Goal: Information Seeking & Learning: Learn about a topic

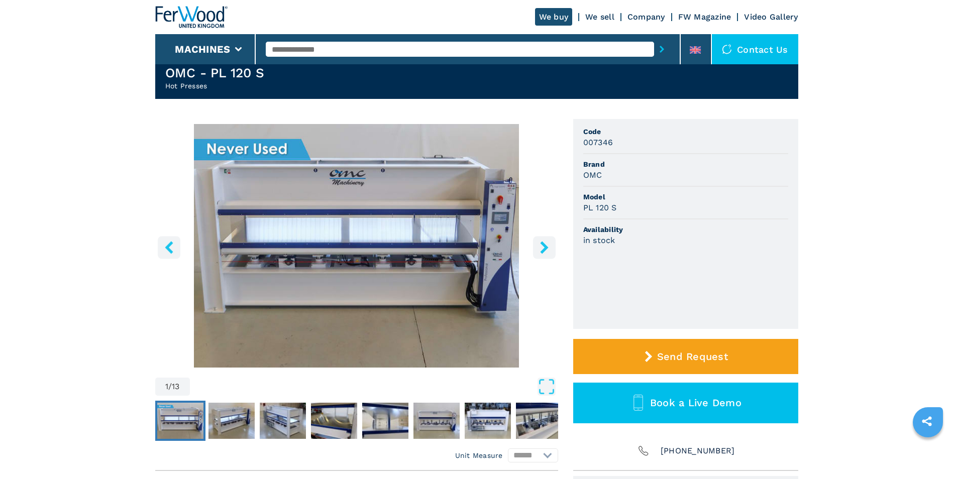
scroll to position [50, 0]
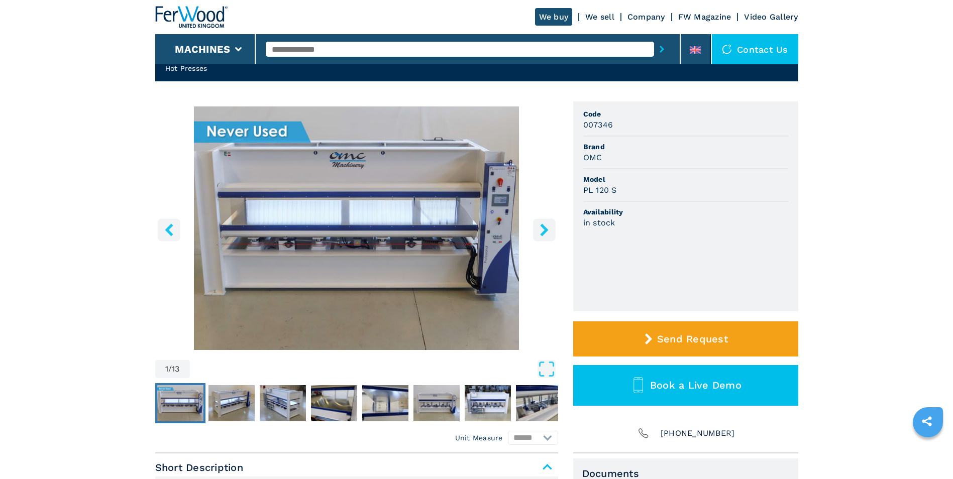
click at [541, 227] on icon "right-button" at bounding box center [544, 230] width 13 height 13
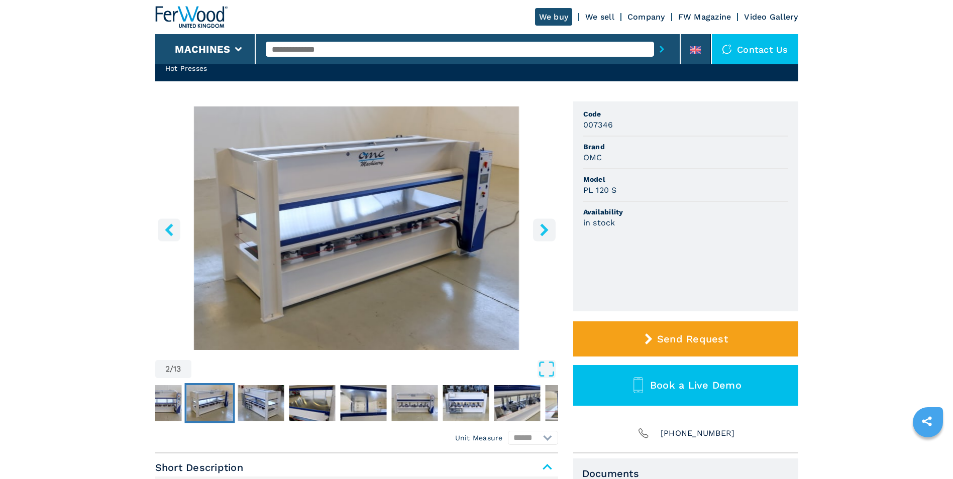
click at [541, 227] on icon "right-button" at bounding box center [544, 230] width 13 height 13
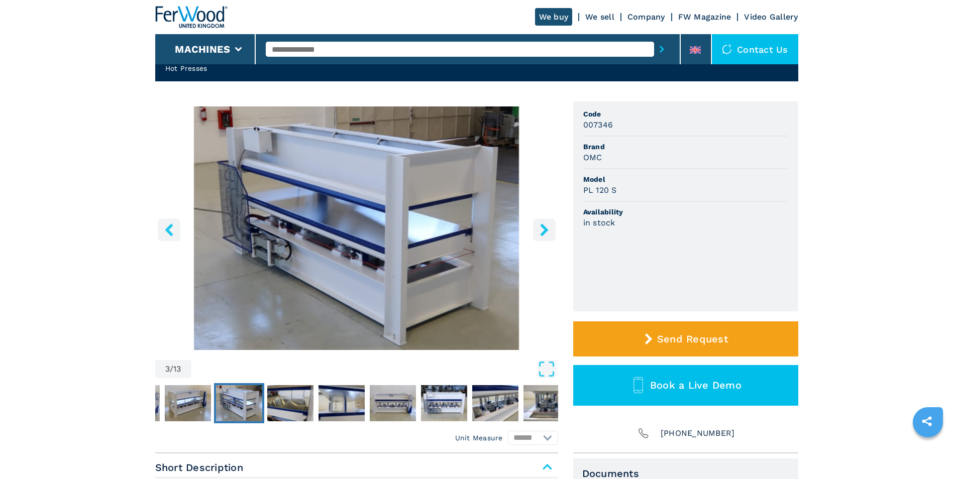
click at [541, 227] on icon "right-button" at bounding box center [544, 230] width 13 height 13
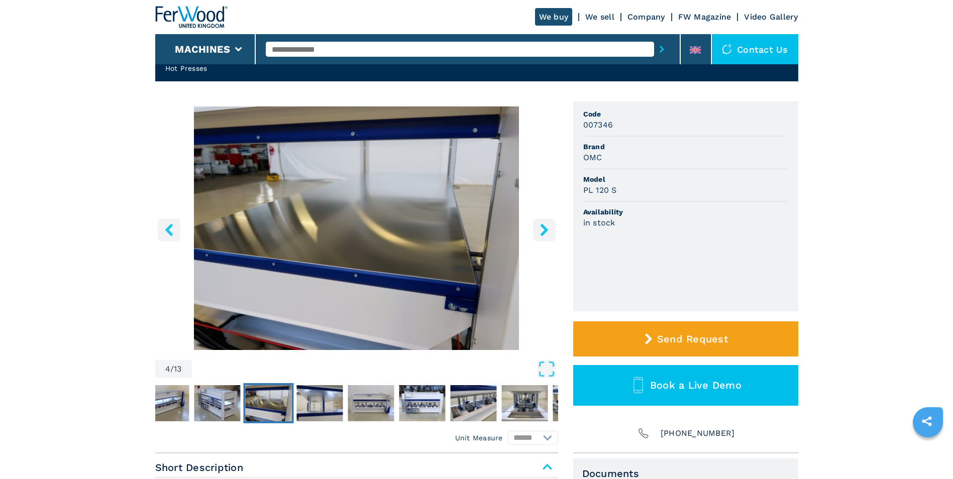
click at [541, 227] on icon "right-button" at bounding box center [544, 230] width 13 height 13
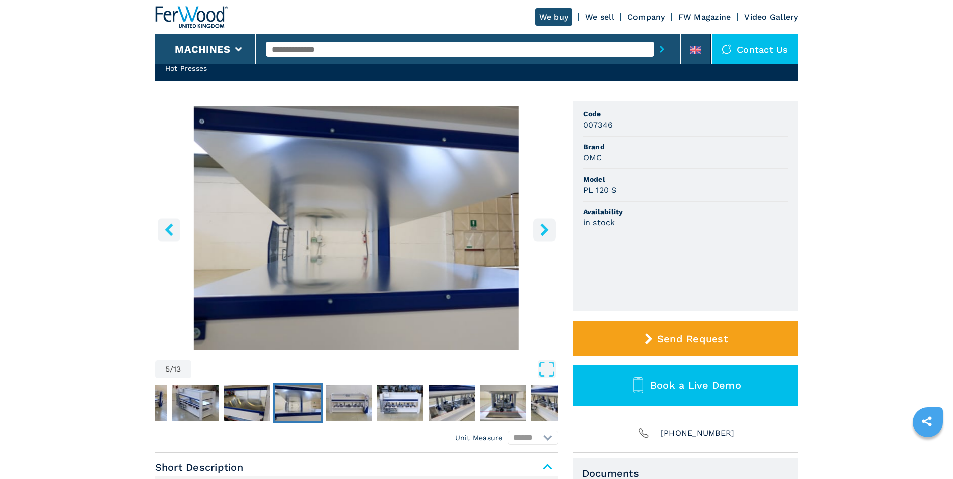
click at [541, 227] on icon "right-button" at bounding box center [544, 230] width 13 height 13
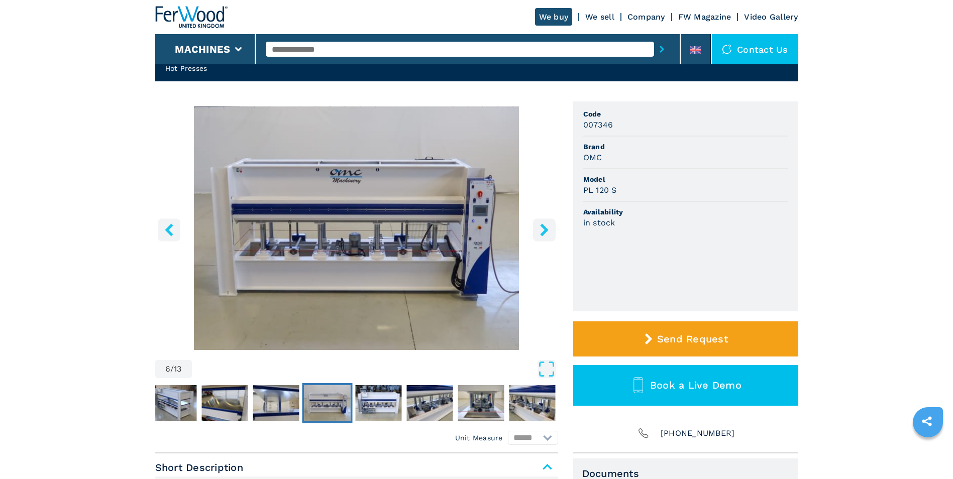
click at [541, 227] on icon "right-button" at bounding box center [544, 230] width 13 height 13
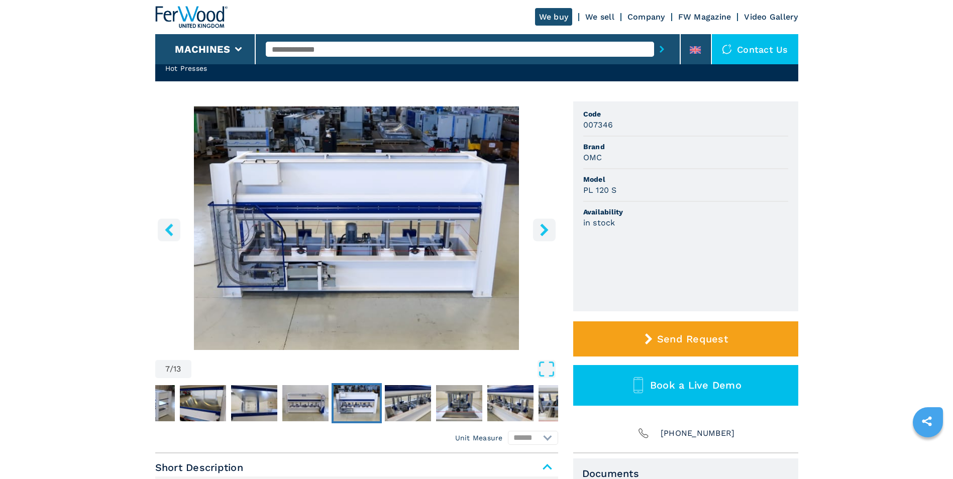
click at [541, 227] on icon "right-button" at bounding box center [544, 230] width 13 height 13
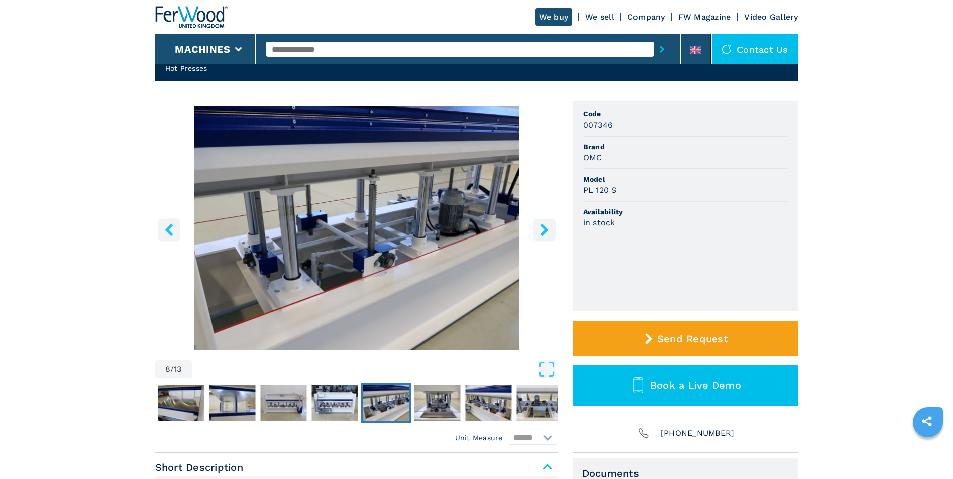
click at [541, 227] on icon "right-button" at bounding box center [544, 230] width 13 height 13
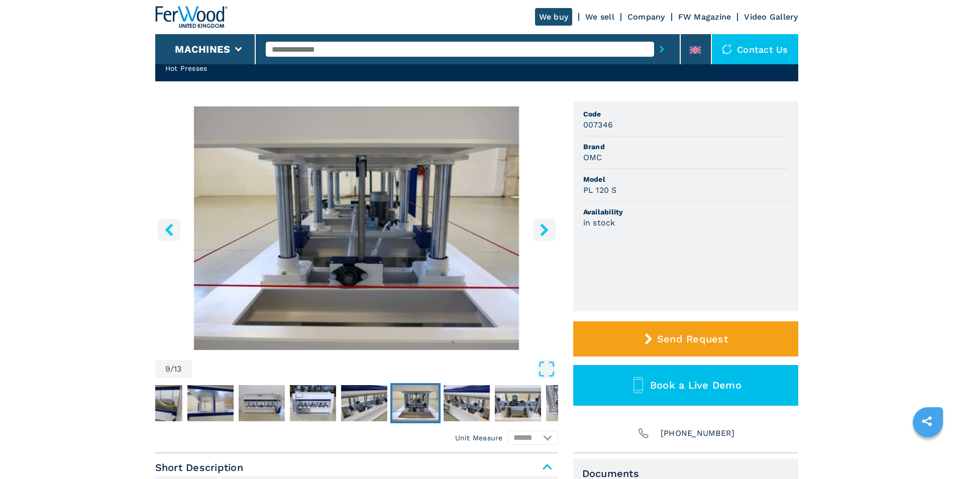
click at [541, 227] on icon "right-button" at bounding box center [544, 230] width 13 height 13
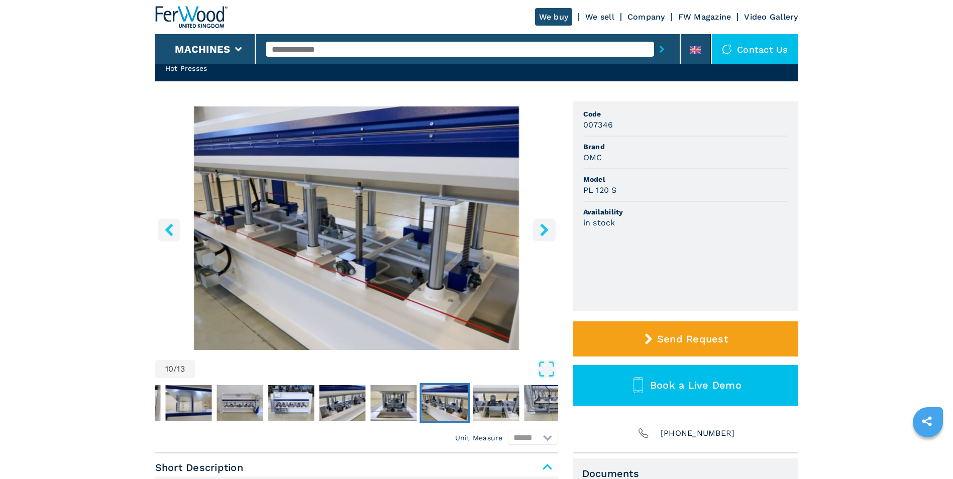
click at [541, 227] on icon "right-button" at bounding box center [544, 230] width 13 height 13
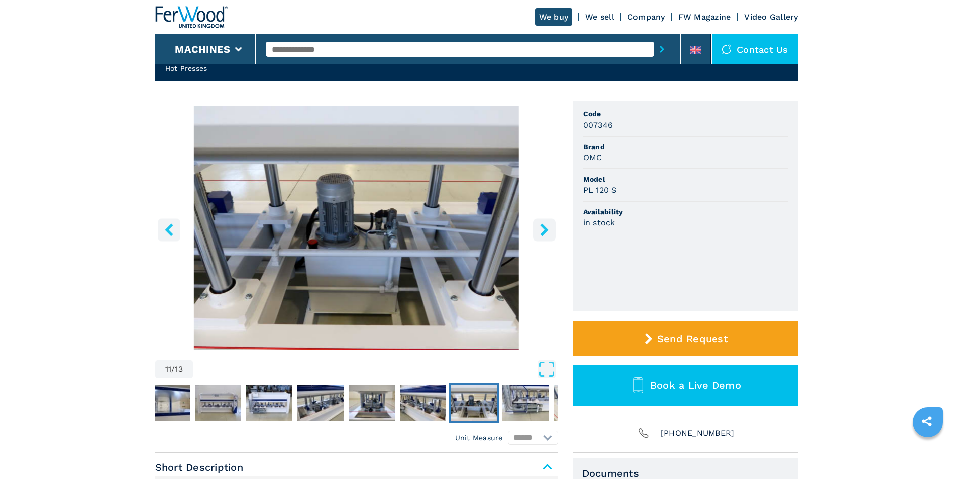
click at [541, 227] on icon "right-button" at bounding box center [544, 230] width 13 height 13
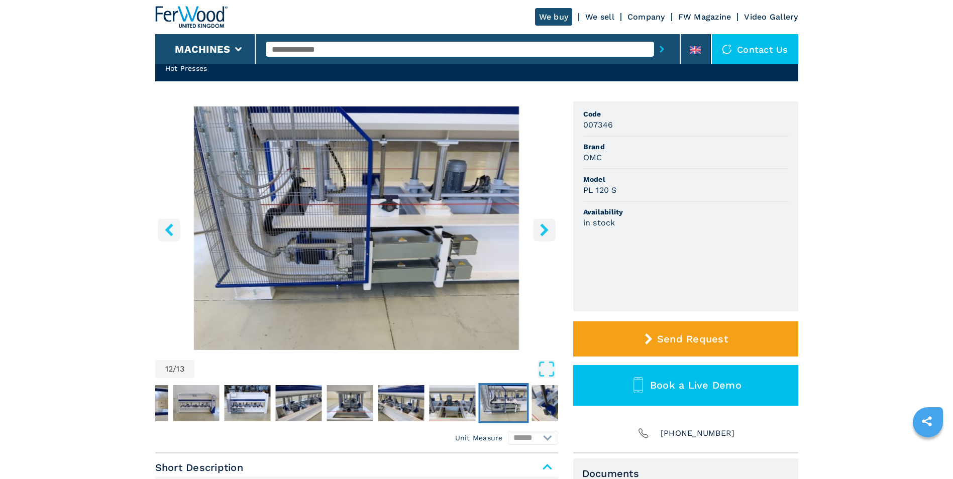
click at [171, 224] on icon "left-button" at bounding box center [169, 230] width 13 height 13
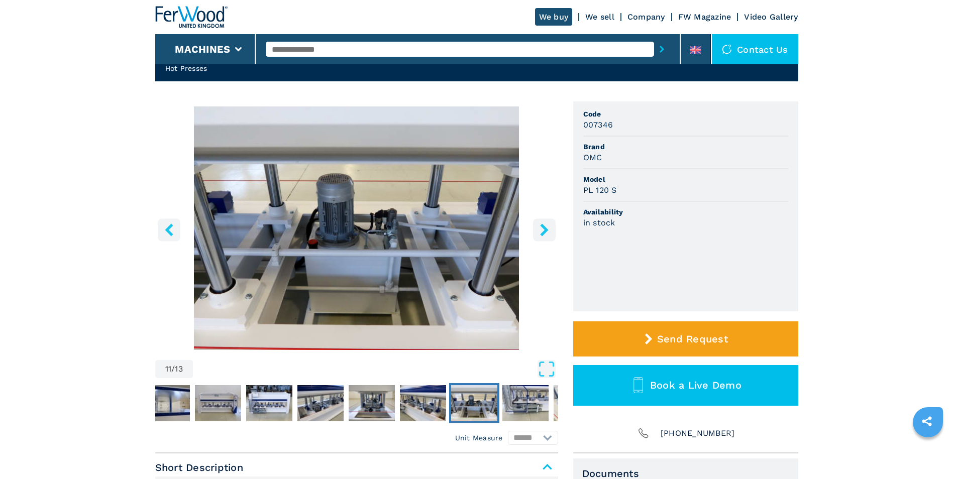
click at [544, 230] on icon "right-button" at bounding box center [544, 230] width 13 height 13
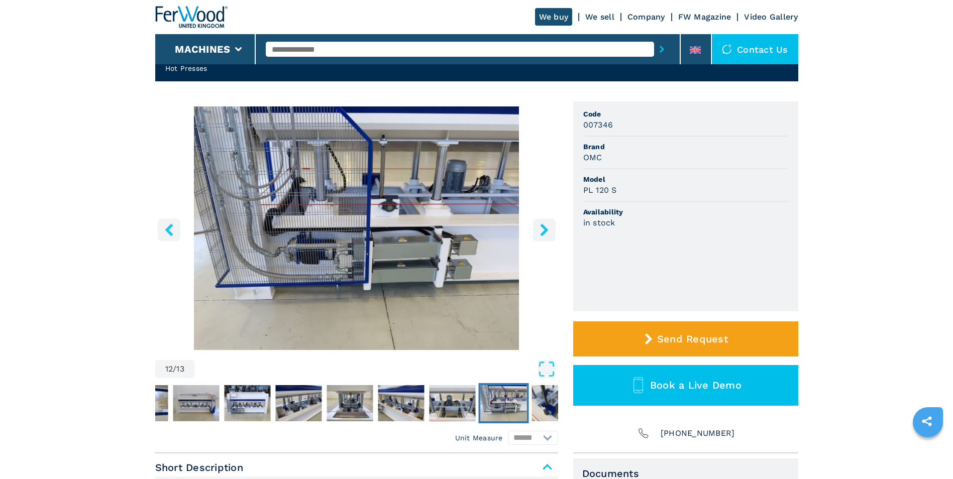
click at [544, 230] on icon "right-button" at bounding box center [544, 230] width 13 height 13
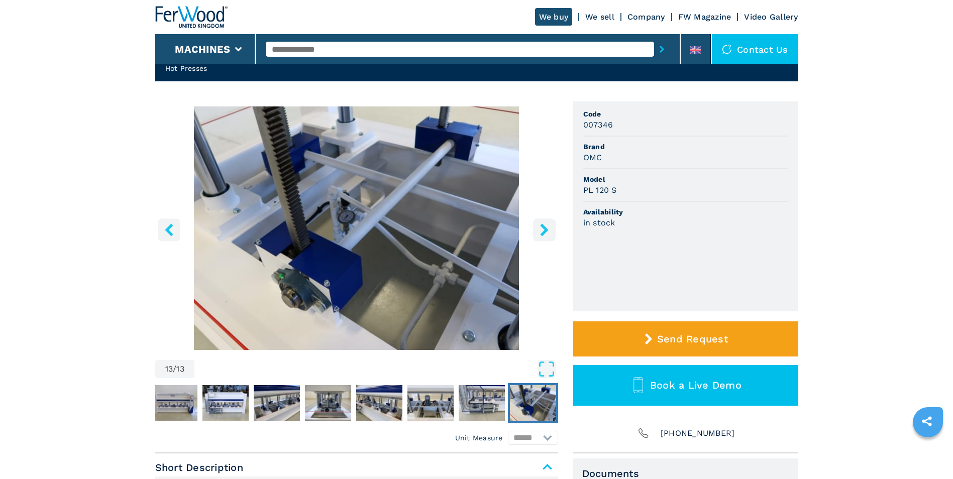
click at [544, 230] on icon "right-button" at bounding box center [544, 230] width 13 height 13
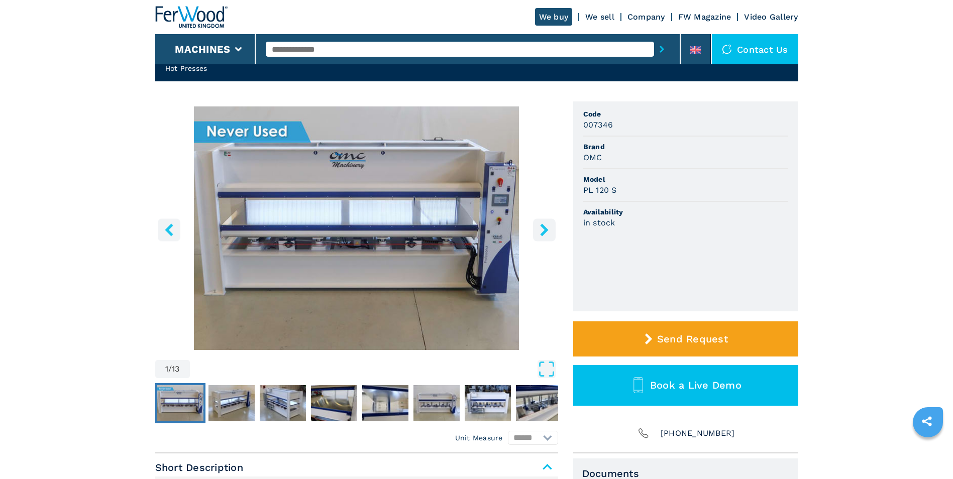
click at [544, 230] on icon "right-button" at bounding box center [544, 230] width 13 height 13
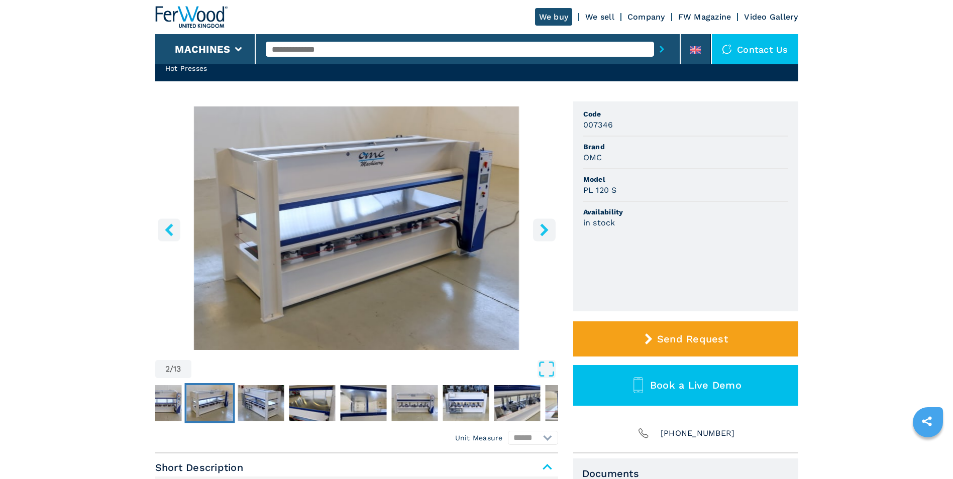
click at [544, 230] on icon "right-button" at bounding box center [544, 230] width 13 height 13
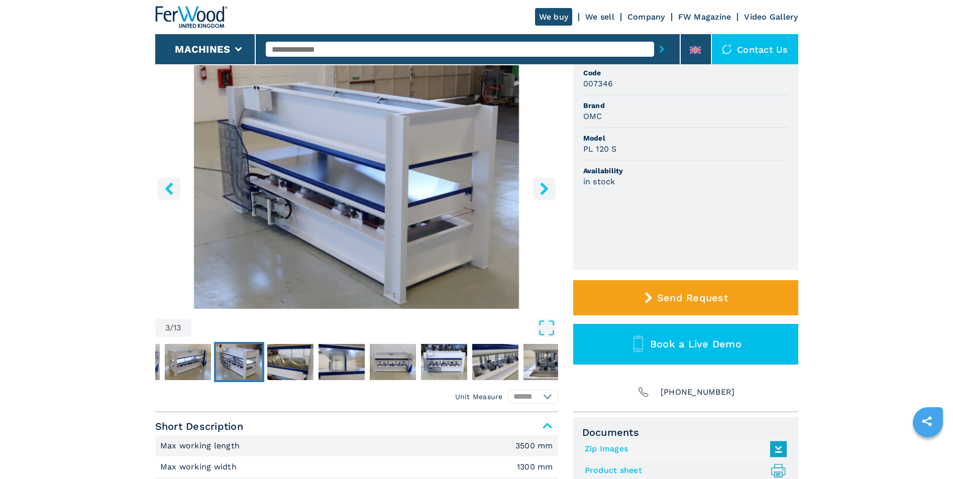
scroll to position [92, 0]
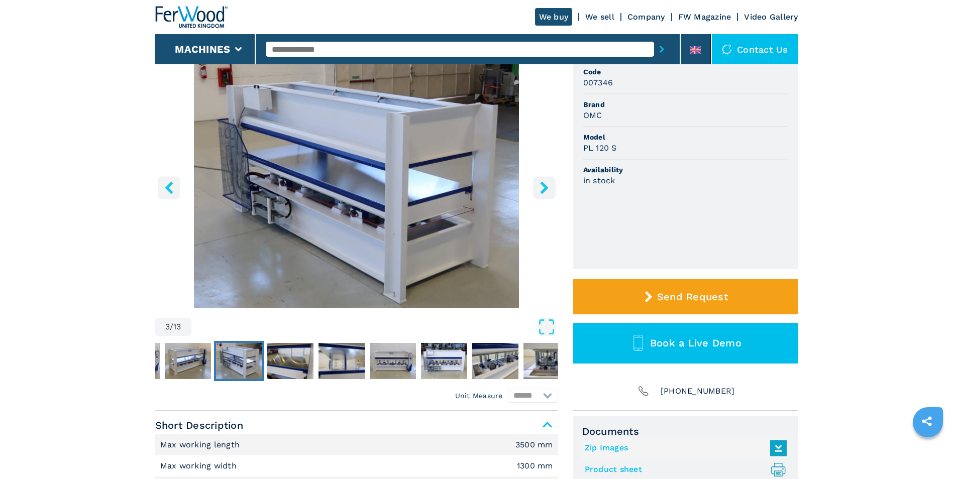
click at [177, 188] on button "left-button" at bounding box center [169, 187] width 23 height 23
